Goal: Task Accomplishment & Management: Use online tool/utility

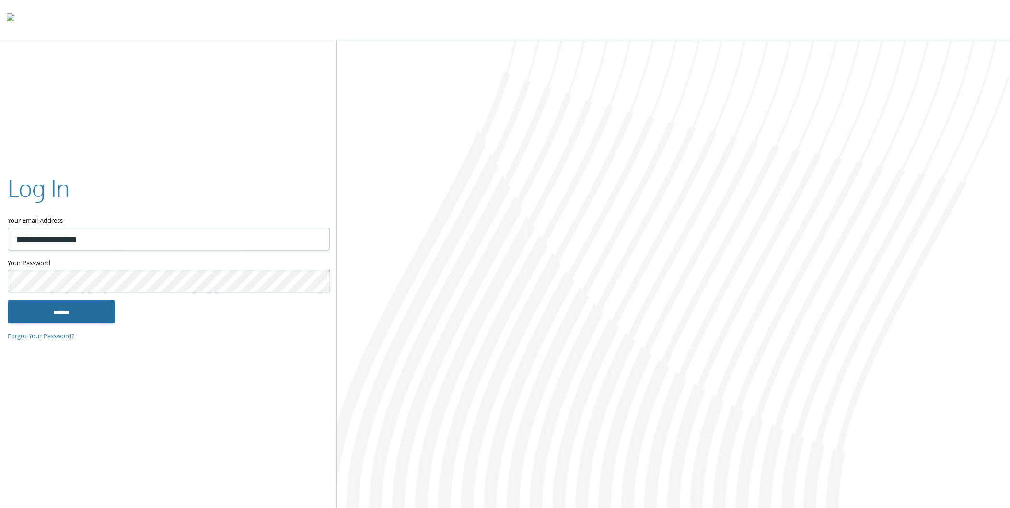
click at [77, 304] on input "******" at bounding box center [61, 312] width 107 height 23
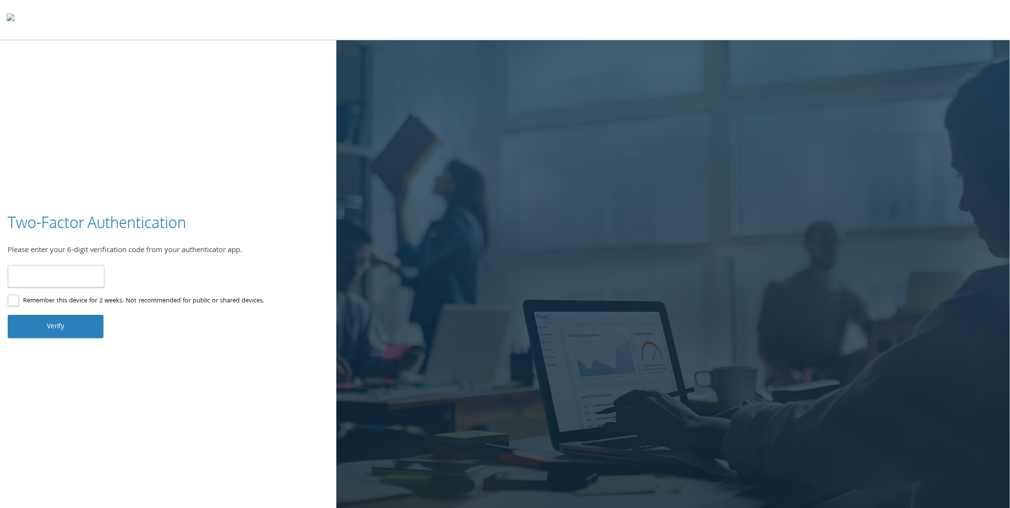
click at [41, 300] on label "Remember this device for 2 weeks. Not recommended for public or shared devices." at bounding box center [136, 301] width 256 height 12
click at [58, 275] on input "number" at bounding box center [56, 276] width 97 height 23
type input "******"
